Goal: Task Accomplishment & Management: Manage account settings

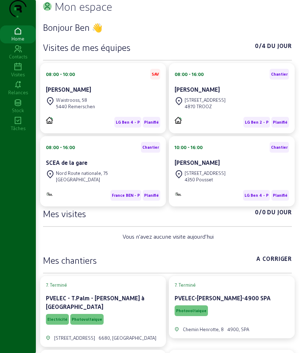
click at [20, 78] on div "Visites" at bounding box center [18, 74] width 36 height 6
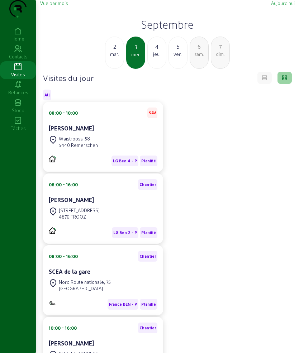
click at [159, 51] on div "4" at bounding box center [157, 46] width 18 height 9
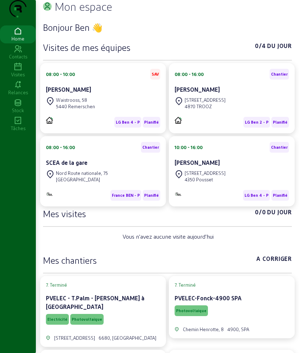
click at [18, 71] on icon at bounding box center [18, 67] width 36 height 9
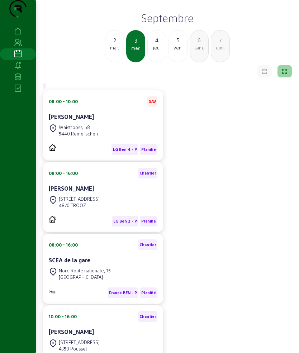
click at [157, 44] on div "4" at bounding box center [157, 40] width 18 height 9
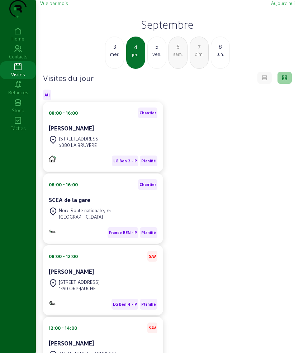
click at [95, 133] on div "[PERSON_NAME]" at bounding box center [103, 128] width 109 height 9
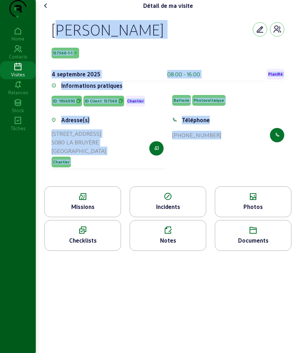
drag, startPoint x: 54, startPoint y: 40, endPoint x: 241, endPoint y: 178, distance: 232.3
click at [241, 178] on cam-empty "Thomas Canon 137560-1-1 4 septembre 2025 08:00 - 16:00 Planifié Informations pr…" at bounding box center [168, 99] width 233 height 158
copy cam-empty "Thomas Canon 137560-1-1 4 septembre 2025 08:00 - 16:00 Planifié Informations pr…"
click at [103, 201] on icon at bounding box center [83, 196] width 76 height 9
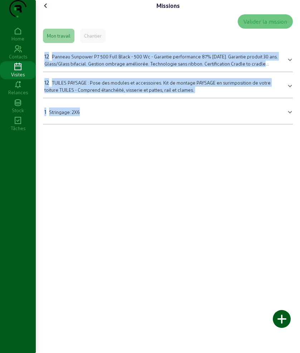
drag, startPoint x: 39, startPoint y: 61, endPoint x: 127, endPoint y: 123, distance: 108.2
click at [127, 123] on div "Missions Valider la mission Mon travail Chantier 12 Panneau Sunpower P7 500 Ful…" at bounding box center [168, 65] width 264 height 130
copy mat-accordion "12 Panneau Sunpower P7 500 Full Black - 500 Wc - Garantie performance 87% après…"
click at [44, 10] on icon at bounding box center [46, 5] width 9 height 9
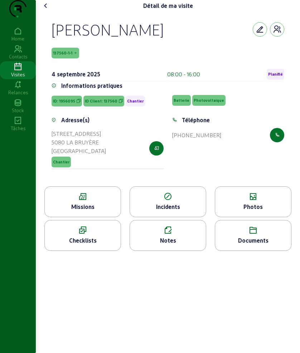
click at [241, 211] on div "Photos" at bounding box center [253, 206] width 76 height 9
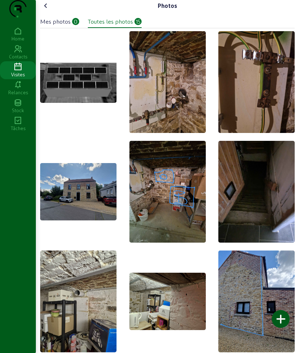
click at [49, 10] on icon at bounding box center [46, 5] width 9 height 9
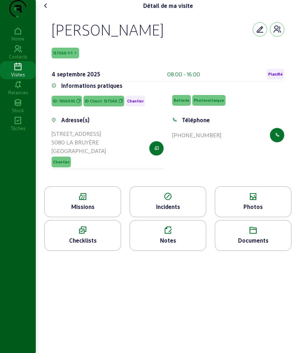
click at [257, 249] on div "Documents" at bounding box center [253, 235] width 77 height 31
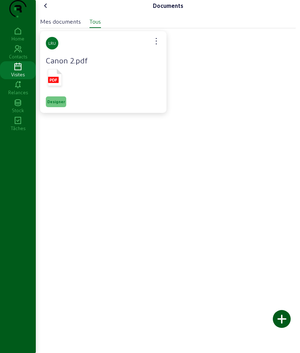
click at [58, 83] on rect at bounding box center [53, 80] width 10 height 6
click at [44, 10] on icon at bounding box center [46, 5] width 9 height 9
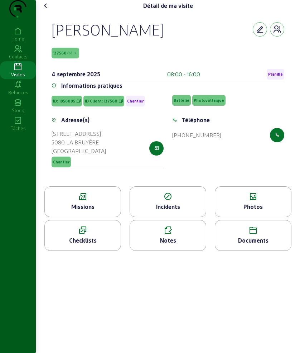
click at [44, 10] on icon at bounding box center [46, 5] width 9 height 9
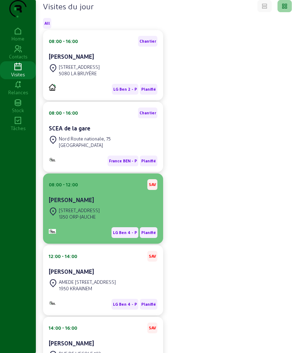
scroll to position [90, 0]
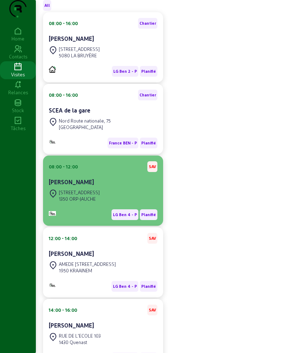
click at [90, 196] on div "[STREET_ADDRESS]" at bounding box center [79, 192] width 41 height 6
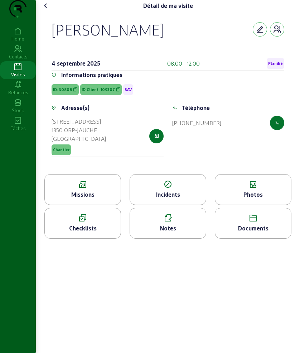
click at [94, 189] on icon at bounding box center [83, 184] width 76 height 9
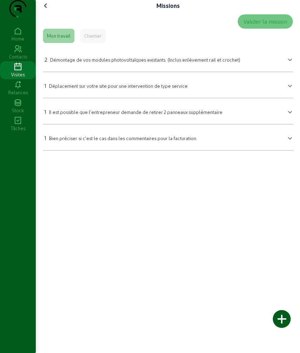
click at [44, 10] on icon at bounding box center [46, 5] width 9 height 9
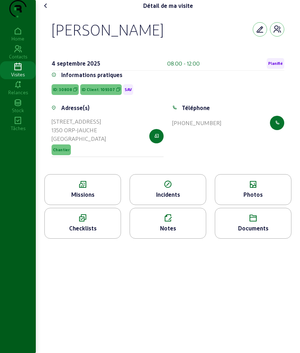
click at [45, 10] on icon at bounding box center [46, 5] width 9 height 9
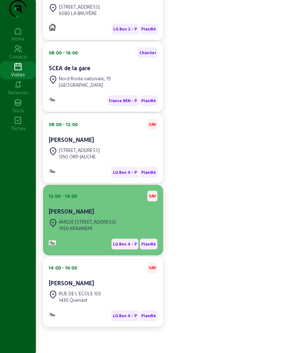
scroll to position [134, 0]
click at [103, 225] on div "AMEDE [STREET_ADDRESS]" at bounding box center [87, 222] width 57 height 6
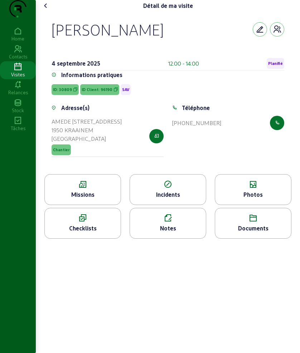
drag, startPoint x: 51, startPoint y: 42, endPoint x: 230, endPoint y: 142, distance: 204.8
click at [230, 142] on div "Quentin Berten 4 septembre 2025 12:00 - 14:00 Planifié Informations pratiques I…" at bounding box center [168, 92] width 250 height 163
copy cam-empty "Quentin Berten 4 septembre 2025 12:00 - 14:00 Planifié Informations pratiques I…"
click at [78, 193] on div "Missions" at bounding box center [82, 189] width 77 height 31
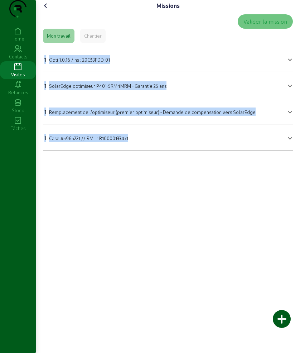
drag, startPoint x: 49, startPoint y: 77, endPoint x: 150, endPoint y: 181, distance: 145.7
click at [150, 181] on div "Missions Valider la mission Mon travail Chantier 1 Opti 1.0.16 / ns ; 20C53FDD-…" at bounding box center [168, 176] width 264 height 353
copy mat-accordion "1 Opti 1.0.16 / ns ; 20C53FDD-01 Opti 1.0.16 / ns ; 20C53FDD-01 Quantité Sauveg…"
click at [46, 10] on icon at bounding box center [46, 5] width 9 height 9
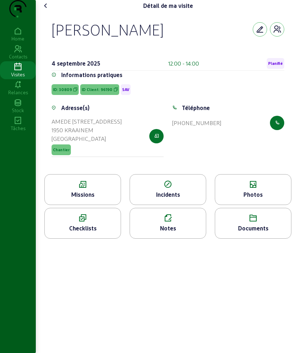
click at [249, 189] on icon at bounding box center [253, 184] width 76 height 9
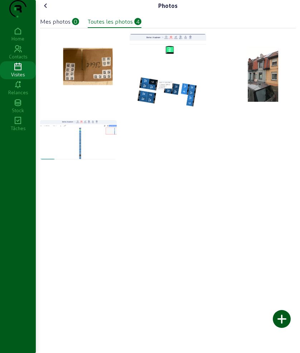
click at [52, 11] on cam-font-icon at bounding box center [45, 5] width 11 height 11
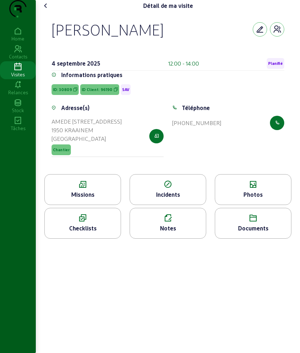
click at [43, 10] on icon at bounding box center [46, 5] width 9 height 9
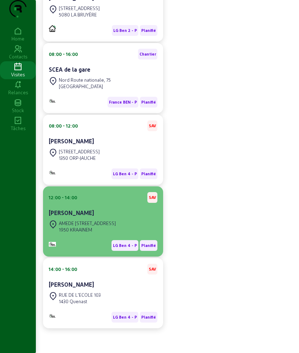
scroll to position [140, 0]
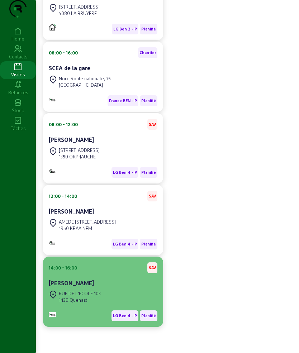
click at [109, 301] on div "RUE DE L'ECOLE 103 1430 Quenast" at bounding box center [103, 297] width 109 height 16
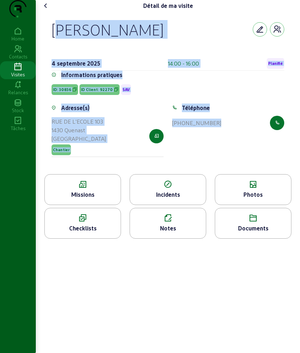
drag, startPoint x: 51, startPoint y: 43, endPoint x: 249, endPoint y: 180, distance: 240.5
click at [249, 174] on div "Anthony Van Malderen 4 septembre 2025 14:00 - 16:00 Planifié Informations prati…" at bounding box center [168, 92] width 250 height 163
copy cam-empty "Anthony Van Malderen 4 septembre 2025 14:00 - 16:00 Planifié Informations prati…"
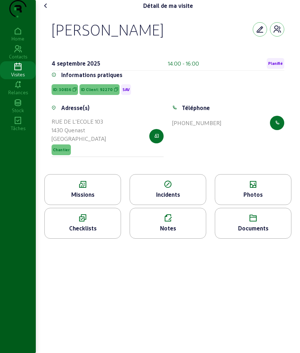
click at [68, 199] on div "Missions" at bounding box center [83, 194] width 76 height 9
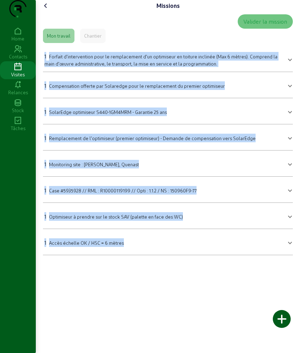
drag, startPoint x: 53, startPoint y: 80, endPoint x: 190, endPoint y: 256, distance: 222.4
click at [190, 256] on div "Missions Valider la mission Mon travail Chantier 1 Forfait d'intervention pour …" at bounding box center [168, 130] width 264 height 261
click at [47, 10] on icon at bounding box center [46, 5] width 9 height 9
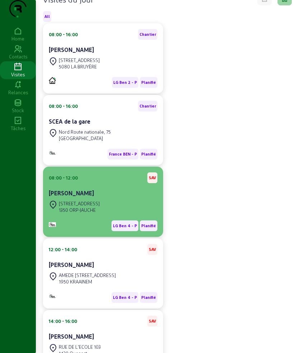
scroll to position [146, 0]
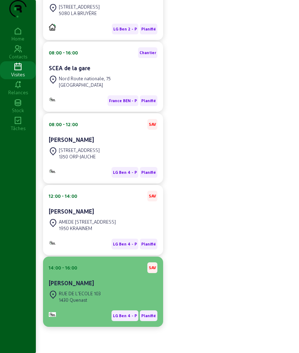
click at [94, 284] on cam-card-title "[PERSON_NAME]" at bounding box center [71, 282] width 45 height 7
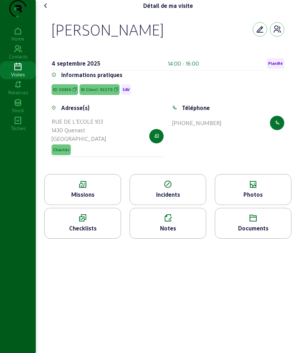
click at [75, 189] on icon at bounding box center [83, 184] width 76 height 9
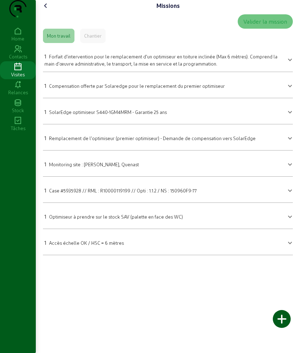
click at [47, 10] on icon at bounding box center [46, 5] width 9 height 9
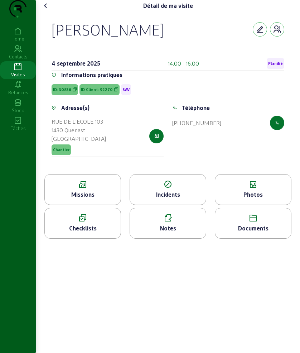
click at [259, 203] on div "Photos" at bounding box center [253, 189] width 77 height 31
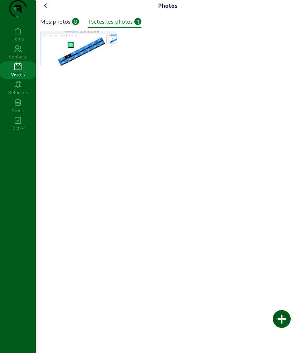
click at [47, 10] on icon at bounding box center [46, 5] width 9 height 9
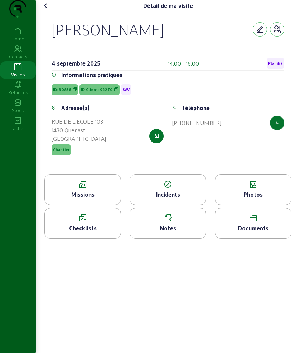
click at [47, 10] on icon at bounding box center [46, 5] width 9 height 9
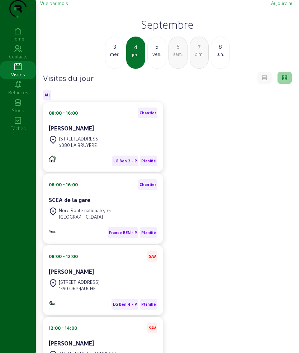
click at [115, 51] on div "3" at bounding box center [114, 46] width 18 height 9
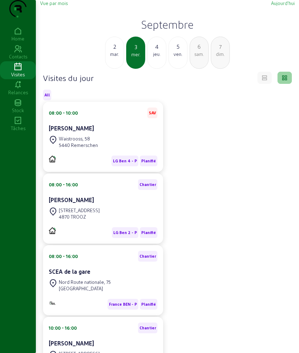
click at [118, 51] on div "2" at bounding box center [114, 46] width 18 height 9
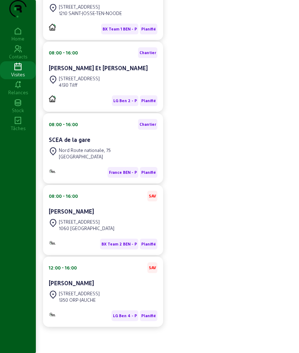
scroll to position [0, 0]
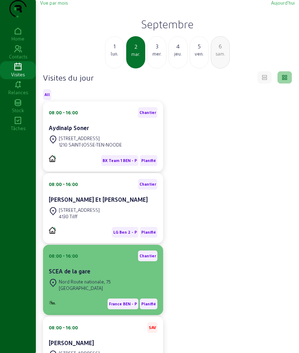
drag, startPoint x: 119, startPoint y: 263, endPoint x: 102, endPoint y: 310, distance: 50.3
click at [102, 309] on div "France BEN - P Planifié" at bounding box center [103, 301] width 109 height 16
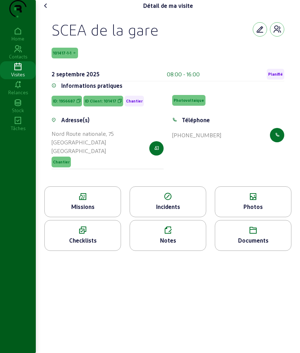
click at [51, 11] on div "Détail de ma visite" at bounding box center [168, 5] width 256 height 11
click at [48, 10] on icon at bounding box center [46, 5] width 9 height 9
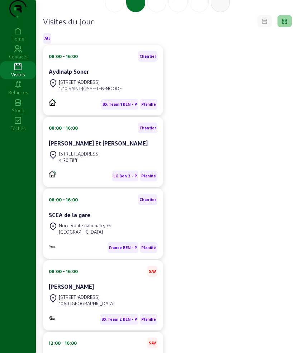
scroll to position [51, 0]
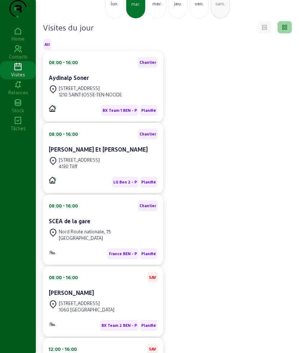
click at [95, 297] on div "Justin Briggs" at bounding box center [103, 292] width 109 height 9
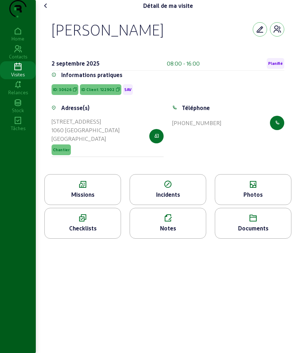
click at [92, 199] on div "Missions" at bounding box center [83, 194] width 76 height 9
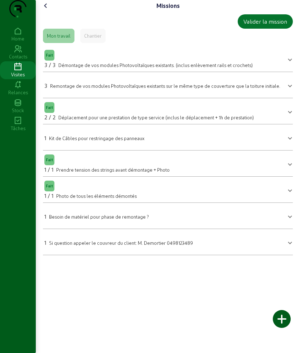
click at [47, 10] on icon at bounding box center [46, 5] width 9 height 9
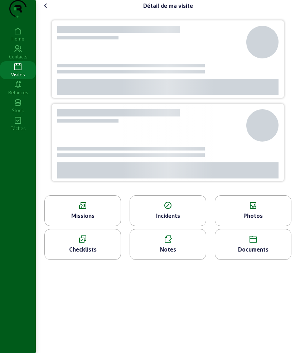
click at [47, 10] on icon at bounding box center [46, 5] width 9 height 9
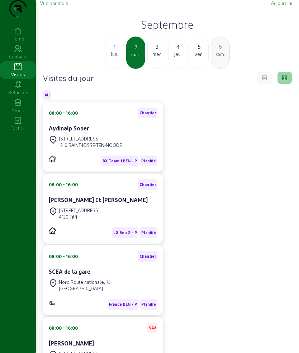
click at [161, 51] on div "3" at bounding box center [157, 46] width 18 height 9
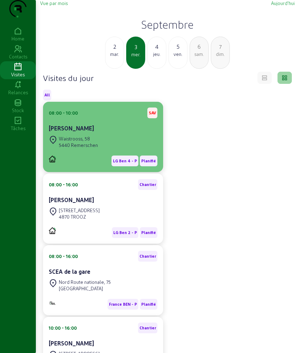
click at [90, 142] on div "Waistrooss, 58" at bounding box center [78, 138] width 39 height 6
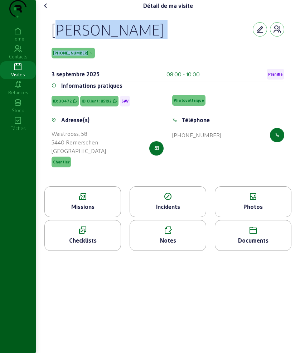
drag, startPoint x: 47, startPoint y: 43, endPoint x: 140, endPoint y: 58, distance: 94.5
click at [140, 58] on div "Fabio Loi 85192-1-1 3 septembre 2025 08:00 - 10:00 Planifié Informations pratiq…" at bounding box center [168, 98] width 250 height 175
copy div "Fabio Loi 85192-1-1"
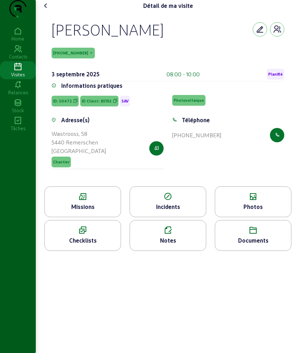
click at [83, 201] on icon at bounding box center [83, 196] width 76 height 9
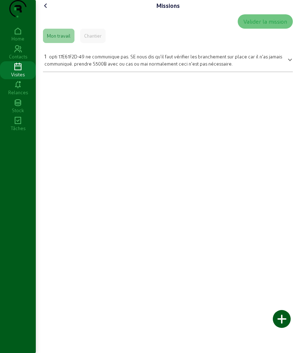
click at [101, 66] on span "opti 17E61F2D-49 ne communique pas. SE nous dis qu'il faut vérifier les branche…" at bounding box center [163, 60] width 238 height 13
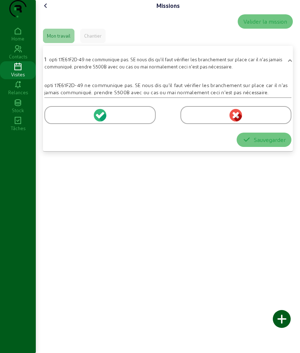
click at [68, 122] on div at bounding box center [99, 115] width 111 height 18
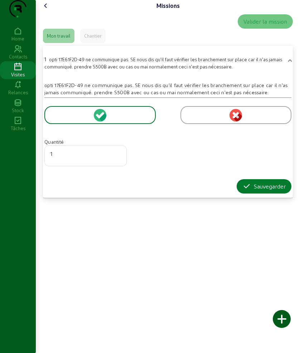
click at [259, 193] on button "Sauvegarder" at bounding box center [264, 186] width 55 height 14
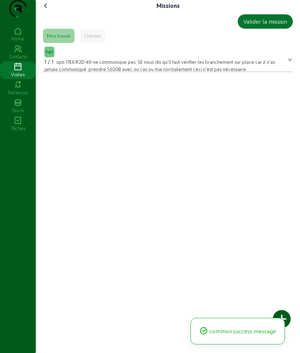
click at [48, 10] on icon at bounding box center [46, 5] width 9 height 9
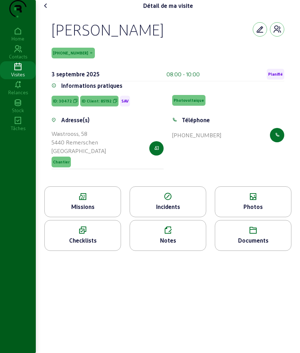
click at [248, 211] on div "Photos" at bounding box center [253, 206] width 76 height 9
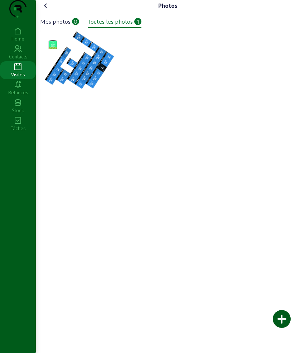
click at [282, 317] on div at bounding box center [282, 319] width 18 height 18
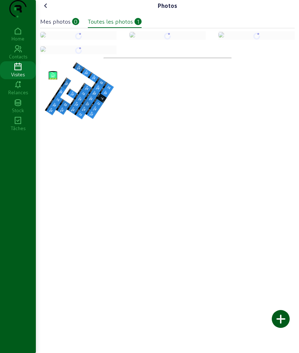
click at [48, 10] on icon at bounding box center [46, 5] width 9 height 9
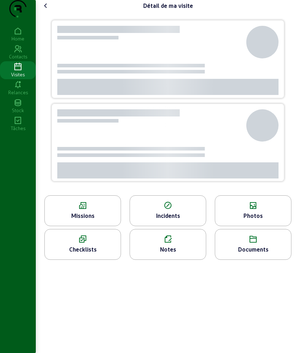
click at [170, 260] on div "Notes" at bounding box center [168, 244] width 77 height 31
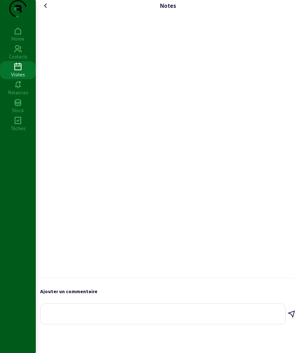
click at [124, 317] on textarea at bounding box center [163, 312] width 234 height 9
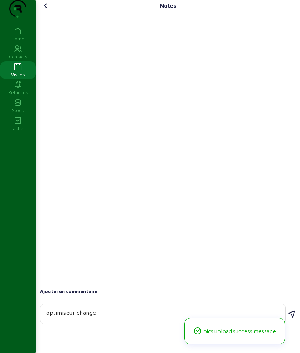
type textarea "optimiseur change"
click at [293, 318] on icon at bounding box center [291, 314] width 9 height 9
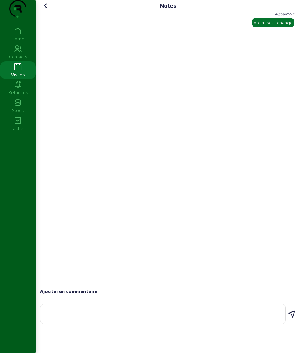
click at [49, 10] on icon at bounding box center [46, 5] width 9 height 9
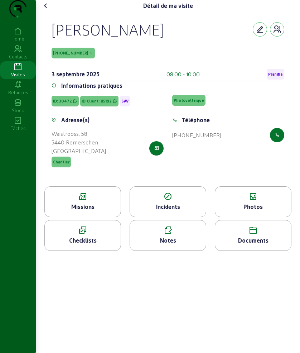
click at [49, 10] on icon at bounding box center [46, 5] width 9 height 9
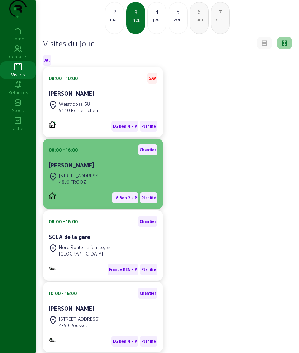
scroll to position [45, 0]
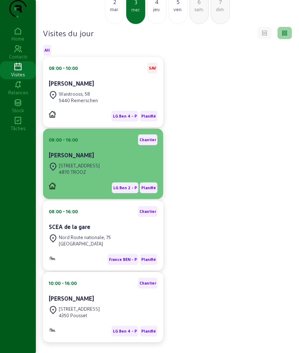
click at [103, 161] on div "[PERSON_NAME]" at bounding box center [103, 156] width 109 height 10
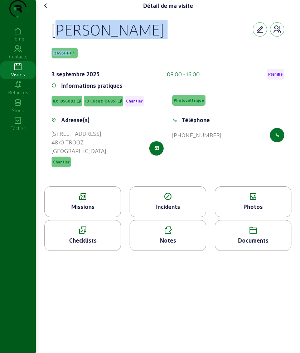
drag, startPoint x: 52, startPoint y: 40, endPoint x: 262, endPoint y: 56, distance: 210.1
click at [262, 56] on div "Patrick Desneux 136951-1-1 3 septembre 2025 08:00 - 16:00 Planifié Informations…" at bounding box center [168, 98] width 250 height 175
copy div "Patrick Desneux 136951-1-1"
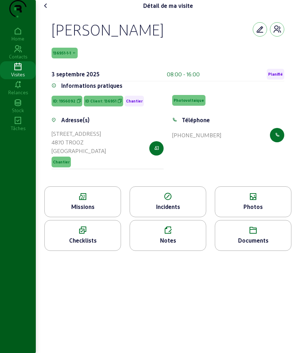
click at [73, 211] on div "Missions" at bounding box center [83, 206] width 76 height 9
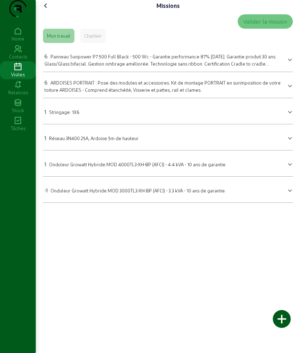
click at [86, 73] on span "Panneau Sunpower P7 500 Full Black - 500 Wc - Garantie performance 87% après 30…" at bounding box center [160, 63] width 232 height 19
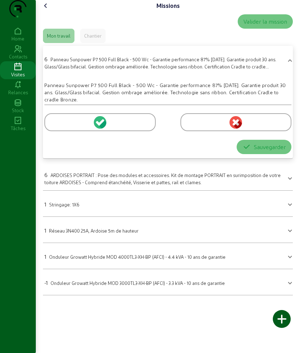
click at [190, 131] on div at bounding box center [236, 122] width 111 height 18
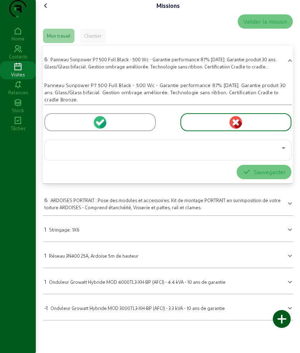
click at [130, 152] on div at bounding box center [166, 148] width 231 height 9
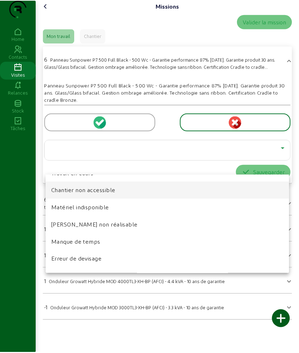
scroll to position [45, 0]
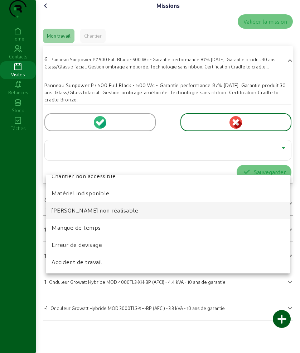
click at [117, 208] on mat-option "Chantier non réalisable" at bounding box center [168, 210] width 244 height 17
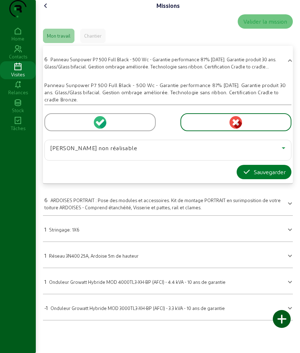
click at [251, 176] on div "Sauvegarder" at bounding box center [264, 172] width 43 height 9
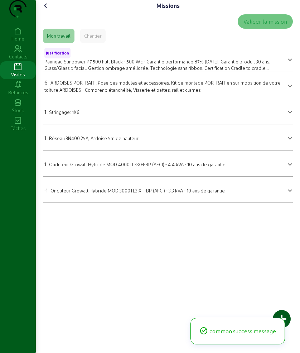
click at [48, 10] on icon at bounding box center [46, 5] width 9 height 9
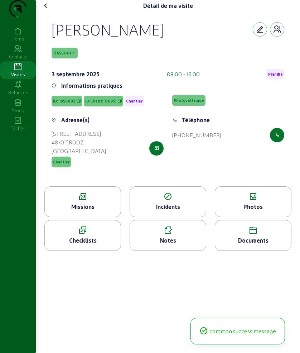
click at [47, 10] on icon at bounding box center [46, 5] width 9 height 9
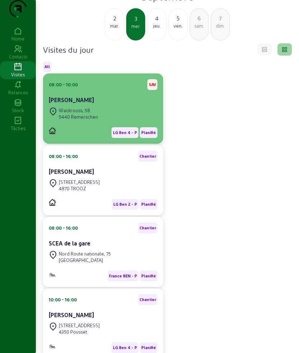
scroll to position [75, 0]
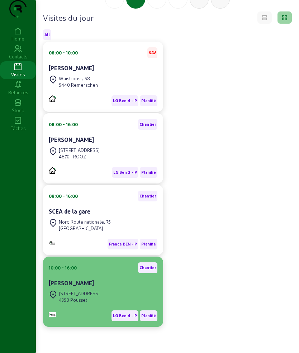
click at [69, 293] on div "[STREET_ADDRESS]" at bounding box center [79, 293] width 41 height 6
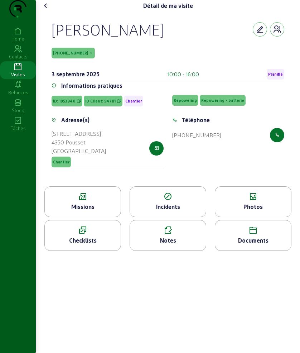
drag, startPoint x: 54, startPoint y: 43, endPoint x: 166, endPoint y: 39, distance: 111.1
click at [166, 39] on div "[PERSON_NAME]" at bounding box center [168, 29] width 233 height 19
copy div "[PERSON_NAME]"
drag, startPoint x: 122, startPoint y: 221, endPoint x: 86, endPoint y: 213, distance: 37.1
click at [121, 220] on li "Missions" at bounding box center [82, 203] width 85 height 34
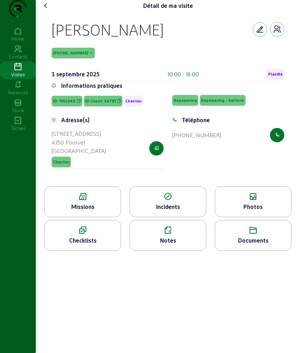
click at [57, 201] on icon at bounding box center [83, 196] width 76 height 9
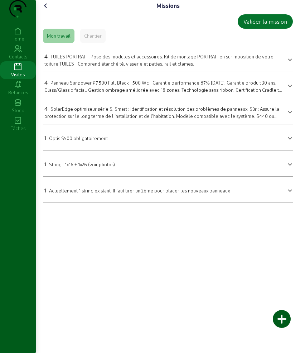
click at [82, 66] on span "TUILES PORTRAIT : Pose des modules et accessoires. Kit de montage PORTRAIT en s…" at bounding box center [158, 60] width 229 height 13
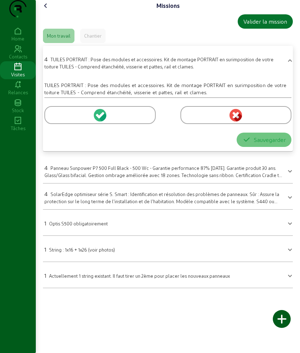
click at [69, 121] on div at bounding box center [99, 115] width 111 height 18
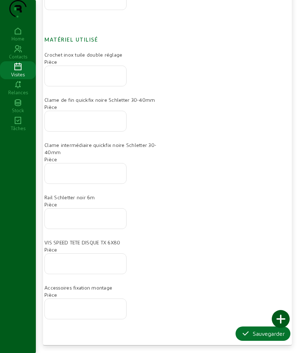
scroll to position [269, 0]
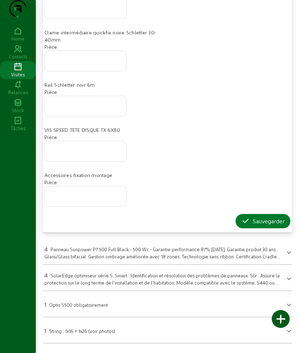
click at [244, 228] on button "Sauvegarder" at bounding box center [262, 221] width 55 height 14
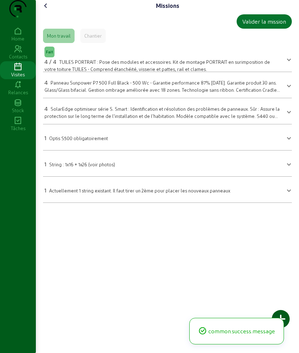
scroll to position [0, 0]
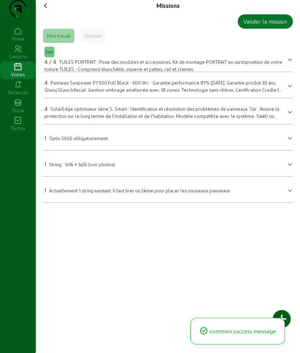
click at [71, 99] on span "Panneau Sunpower P7 500 Full Black - 500 Wc - Garantie performance 87% après 30…" at bounding box center [163, 89] width 238 height 19
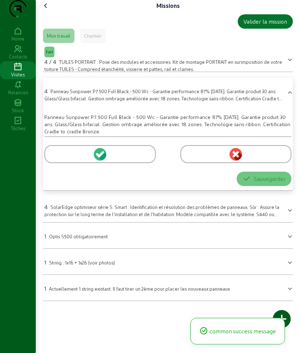
click at [69, 163] on div at bounding box center [99, 154] width 111 height 18
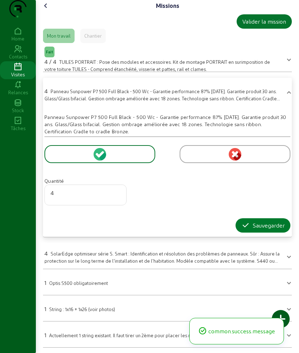
click at [254, 230] on div "Sauvegarder" at bounding box center [262, 225] width 43 height 9
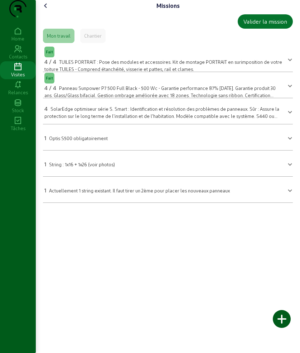
click at [73, 119] on div "4 SolarEdge optimiseur série S. Smart : Identification et résolution des problè…" at bounding box center [163, 111] width 239 height 15
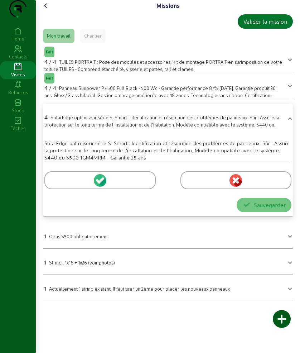
click at [72, 189] on div at bounding box center [99, 180] width 111 height 18
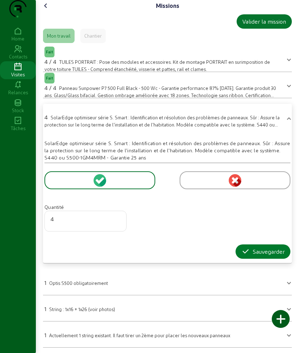
click at [246, 256] on icon "button" at bounding box center [245, 251] width 9 height 9
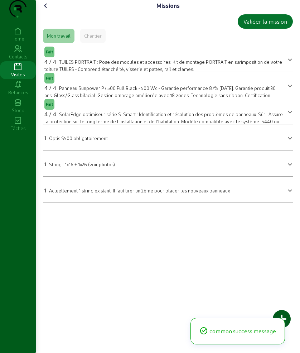
click at [77, 168] on div "1 String : 1x16 + 1x26 (voir photos)" at bounding box center [79, 164] width 71 height 9
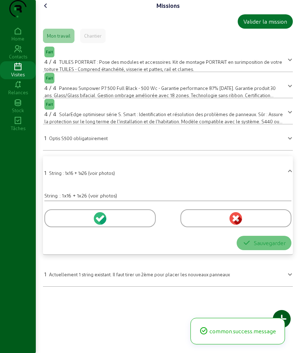
click at [62, 227] on div at bounding box center [99, 218] width 111 height 18
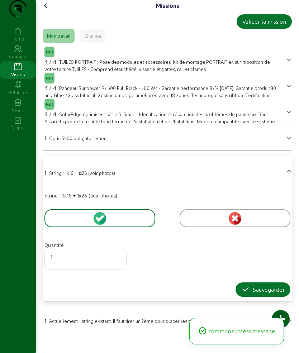
scroll to position [0, 0]
click at [245, 294] on icon "button" at bounding box center [245, 289] width 9 height 9
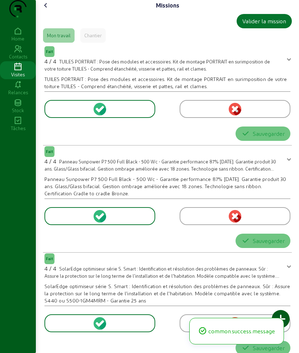
scroll to position [0, 0]
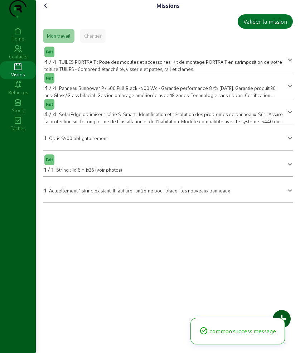
click at [48, 10] on icon at bounding box center [46, 5] width 9 height 9
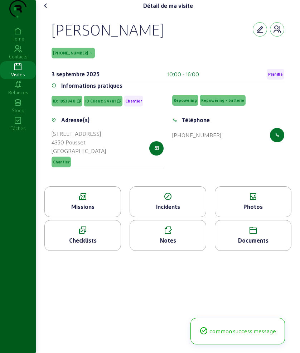
click at [251, 211] on div "Photos" at bounding box center [253, 206] width 76 height 9
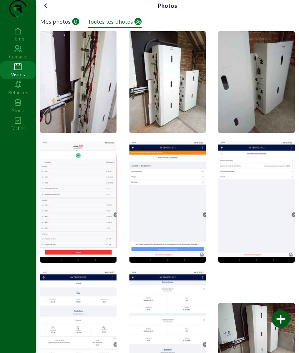
click at [284, 319] on div at bounding box center [281, 319] width 18 height 18
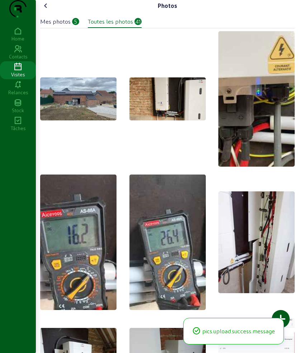
click at [47, 10] on icon at bounding box center [46, 5] width 9 height 9
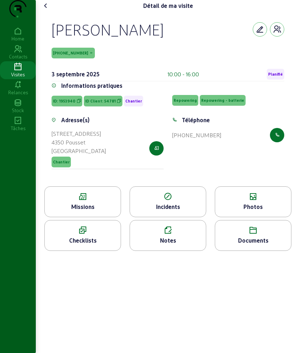
click at [102, 211] on div "Missions" at bounding box center [83, 206] width 76 height 9
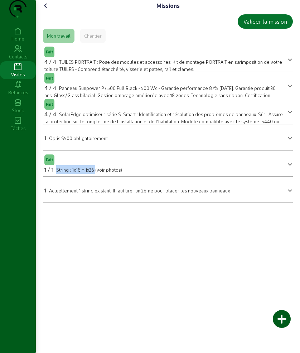
drag, startPoint x: 59, startPoint y: 185, endPoint x: 97, endPoint y: 188, distance: 37.4
click at [97, 177] on mat-expansion-panel "Fait 1 / 1 String : 1x16 + 1x26 (voir photos) String : 1x16 + 1x26 (voir photos…" at bounding box center [168, 163] width 250 height 26
copy span "String : 1x16 + 1x26"
click at [48, 10] on icon at bounding box center [46, 5] width 9 height 9
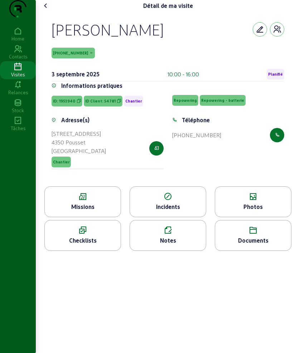
click at [48, 10] on icon at bounding box center [46, 5] width 9 height 9
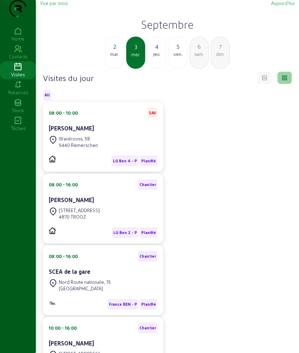
click at [110, 51] on div "2" at bounding box center [114, 46] width 18 height 9
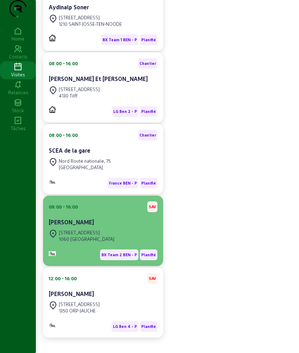
scroll to position [101, 0]
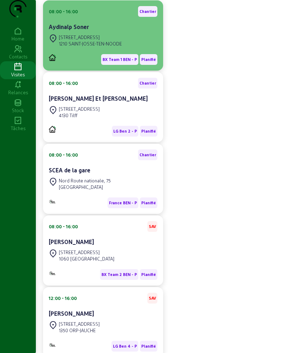
click at [118, 40] on div "Rue Tiberghien, 6" at bounding box center [90, 37] width 63 height 6
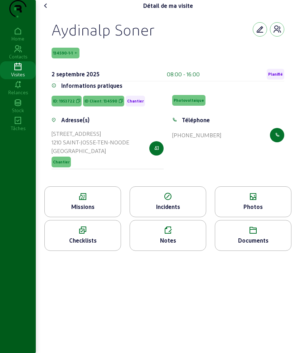
click at [83, 201] on icon at bounding box center [83, 196] width 76 height 9
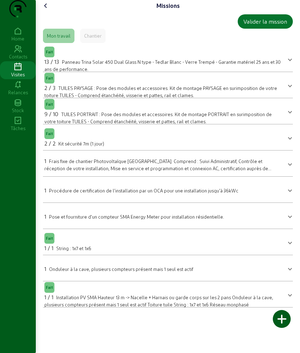
drag, startPoint x: 47, startPoint y: 11, endPoint x: 48, endPoint y: 19, distance: 8.0
click at [48, 16] on div "Missions Valider la mission Mon travail Chantier Fait 13 / 13 Panneau Trina Sol…" at bounding box center [168, 156] width 264 height 313
click at [48, 10] on icon at bounding box center [46, 5] width 9 height 9
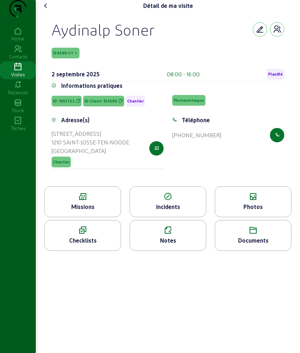
click at [48, 10] on icon at bounding box center [46, 5] width 9 height 9
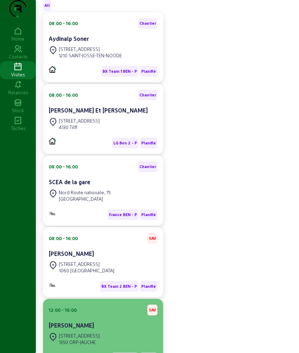
scroll to position [146, 0]
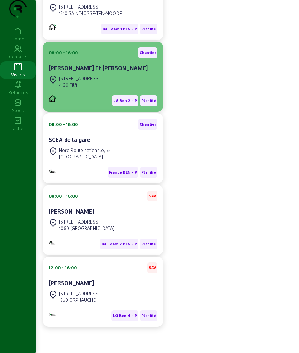
click at [83, 79] on div "Rue de Limoges 67" at bounding box center [79, 78] width 41 height 6
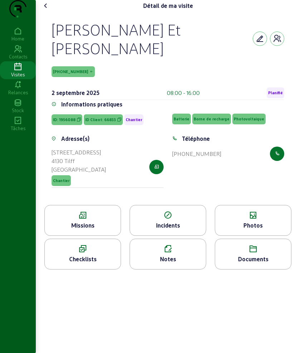
click at [86, 230] on div "Missions" at bounding box center [83, 225] width 76 height 9
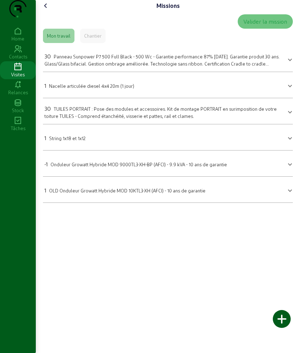
click at [48, 10] on icon at bounding box center [46, 5] width 9 height 9
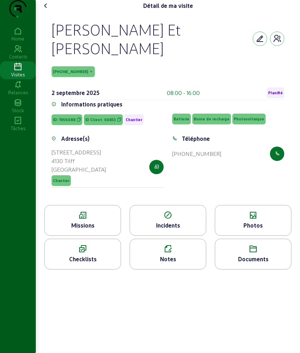
drag, startPoint x: 66, startPoint y: 39, endPoint x: 153, endPoint y: 61, distance: 89.8
click at [153, 61] on div "Jimmy Clairbois Et Sandrine Paraire 66581-1-1 2 septembre 2025 08:00 - 16:00 Pl…" at bounding box center [168, 107] width 250 height 193
click at [71, 220] on icon at bounding box center [83, 215] width 76 height 9
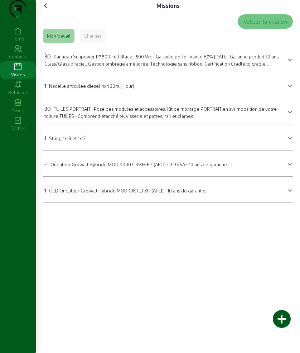
click at [61, 72] on span "Panneau Sunpower P7 500 Full Black - 500 Wc - Garantie performance 87% après 30…" at bounding box center [161, 63] width 235 height 19
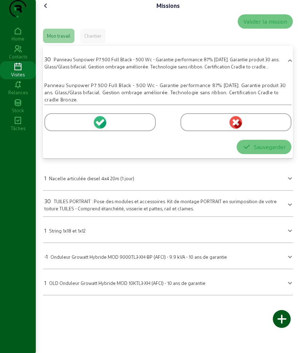
click at [65, 128] on div at bounding box center [99, 122] width 111 height 18
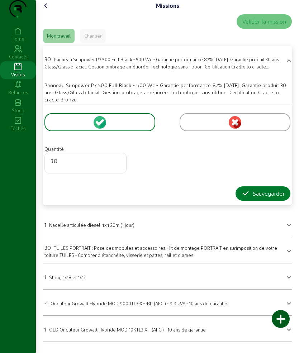
click at [241, 198] on icon "button" at bounding box center [245, 193] width 9 height 9
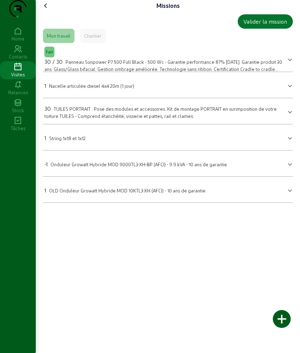
click at [86, 119] on span "TUILES PORTRAIT : Pose des modules et accessoires. Kit de montage PORTRAIT en s…" at bounding box center [160, 112] width 232 height 13
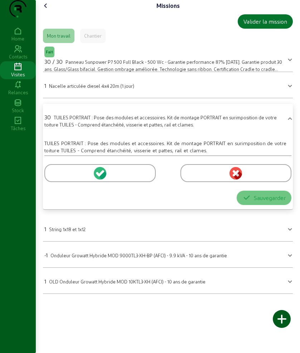
click at [69, 182] on div at bounding box center [99, 173] width 111 height 18
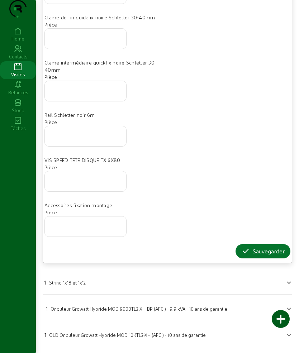
scroll to position [311, 0]
click at [245, 250] on icon "button" at bounding box center [245, 251] width 9 height 9
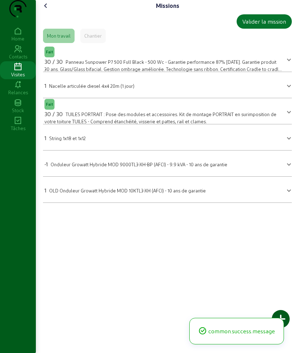
scroll to position [0, 0]
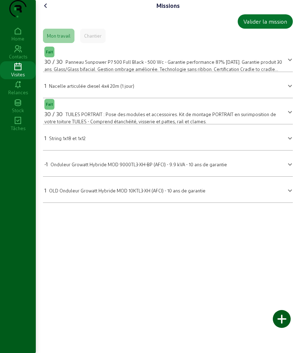
drag, startPoint x: 77, startPoint y: 155, endPoint x: 72, endPoint y: 180, distance: 25.5
click at [77, 141] on span "String 1x18 et 1x12" at bounding box center [67, 137] width 37 height 5
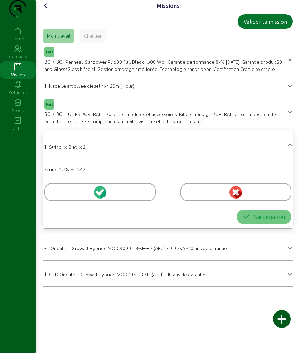
click at [64, 201] on div at bounding box center [99, 192] width 111 height 18
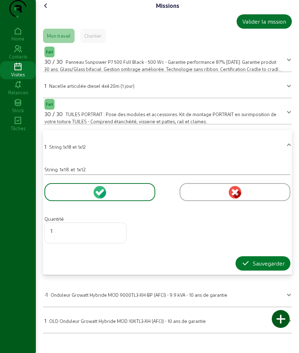
click at [250, 268] on div "Sauvegarder" at bounding box center [262, 263] width 43 height 9
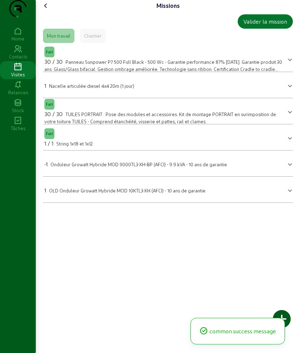
click at [45, 11] on cam-font-icon at bounding box center [45, 5] width 11 height 11
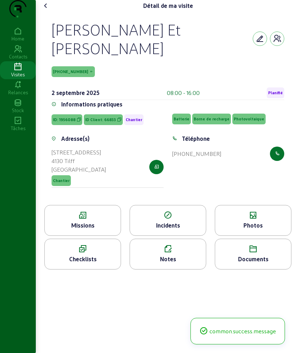
click at [241, 220] on icon at bounding box center [253, 215] width 76 height 9
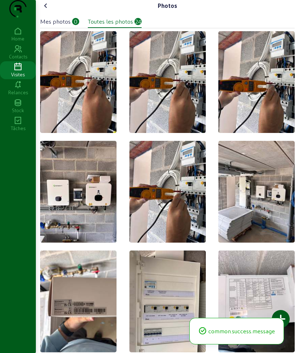
click at [282, 312] on div at bounding box center [281, 319] width 18 height 18
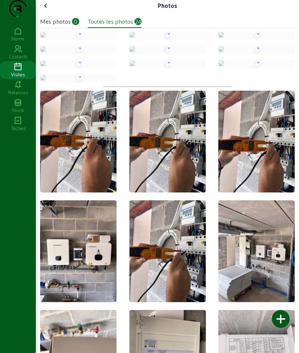
click at [47, 10] on icon at bounding box center [46, 5] width 9 height 9
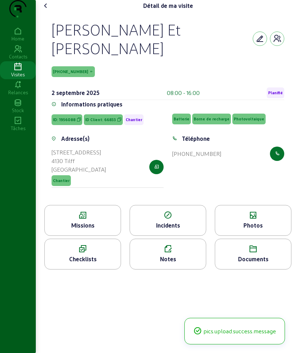
click at [47, 10] on icon at bounding box center [46, 5] width 9 height 9
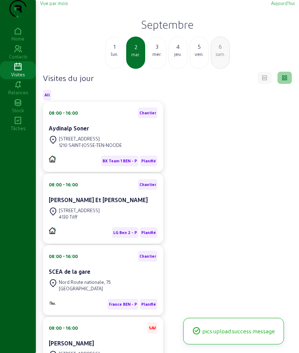
click at [158, 57] on div "mer." at bounding box center [157, 54] width 18 height 6
